Goal: Task Accomplishment & Management: Complete application form

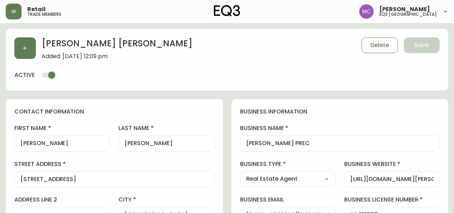
select select "BC"
select select "CA"
select select "CA_EN"
select select "Other"
select select "Real Estate Agent"
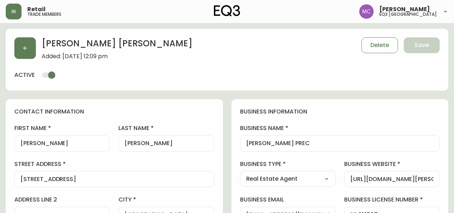
select select "cjw10z96p001r6gs00juufhhe"
select select "false"
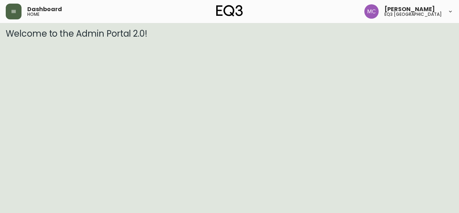
click at [12, 17] on button "button" at bounding box center [14, 12] width 16 height 16
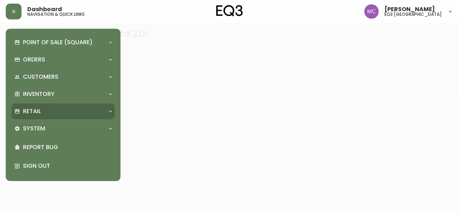
click at [23, 105] on div "Retail" at bounding box center [62, 111] width 103 height 16
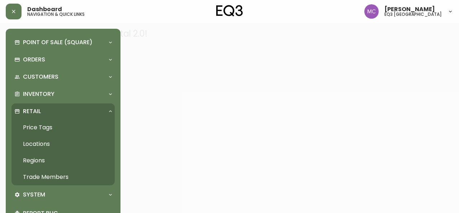
click at [41, 174] on link "Trade Members" at bounding box center [62, 177] width 103 height 17
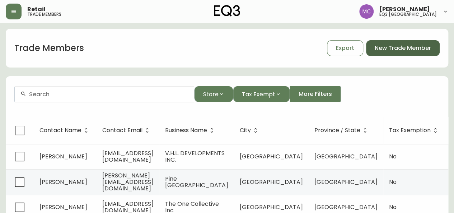
click at [388, 49] on span "New Trade Member" at bounding box center [403, 48] width 56 height 8
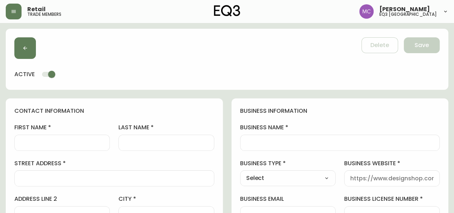
click at [292, 146] on div at bounding box center [340, 143] width 200 height 16
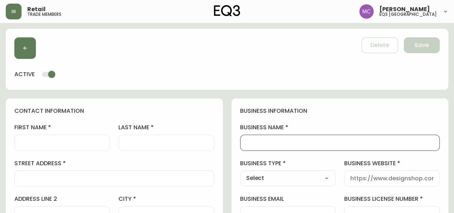
type input "M"
